Goal: Task Accomplishment & Management: Complete application form

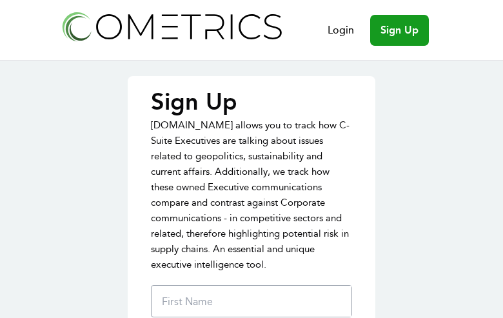
type input "KWLwNqwMPKARBpD"
type input "LhntoJYcxfNwXUeG"
type input "SiFltOsB"
type input "[EMAIL_ADDRESS][DOMAIN_NAME]"
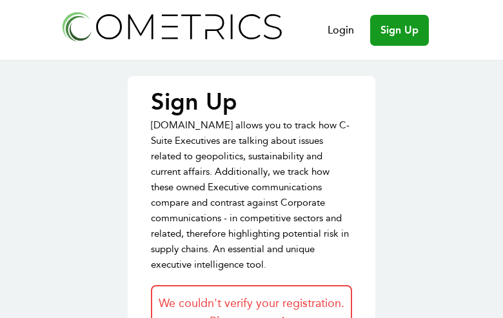
type input "JYYjQHbukqGDnjM"
type input "ILbLvpJAEve"
type input "rFgtrPNcLRubpX"
type input "[EMAIL_ADDRESS][DOMAIN_NAME]"
